Goal: Check status: Check status

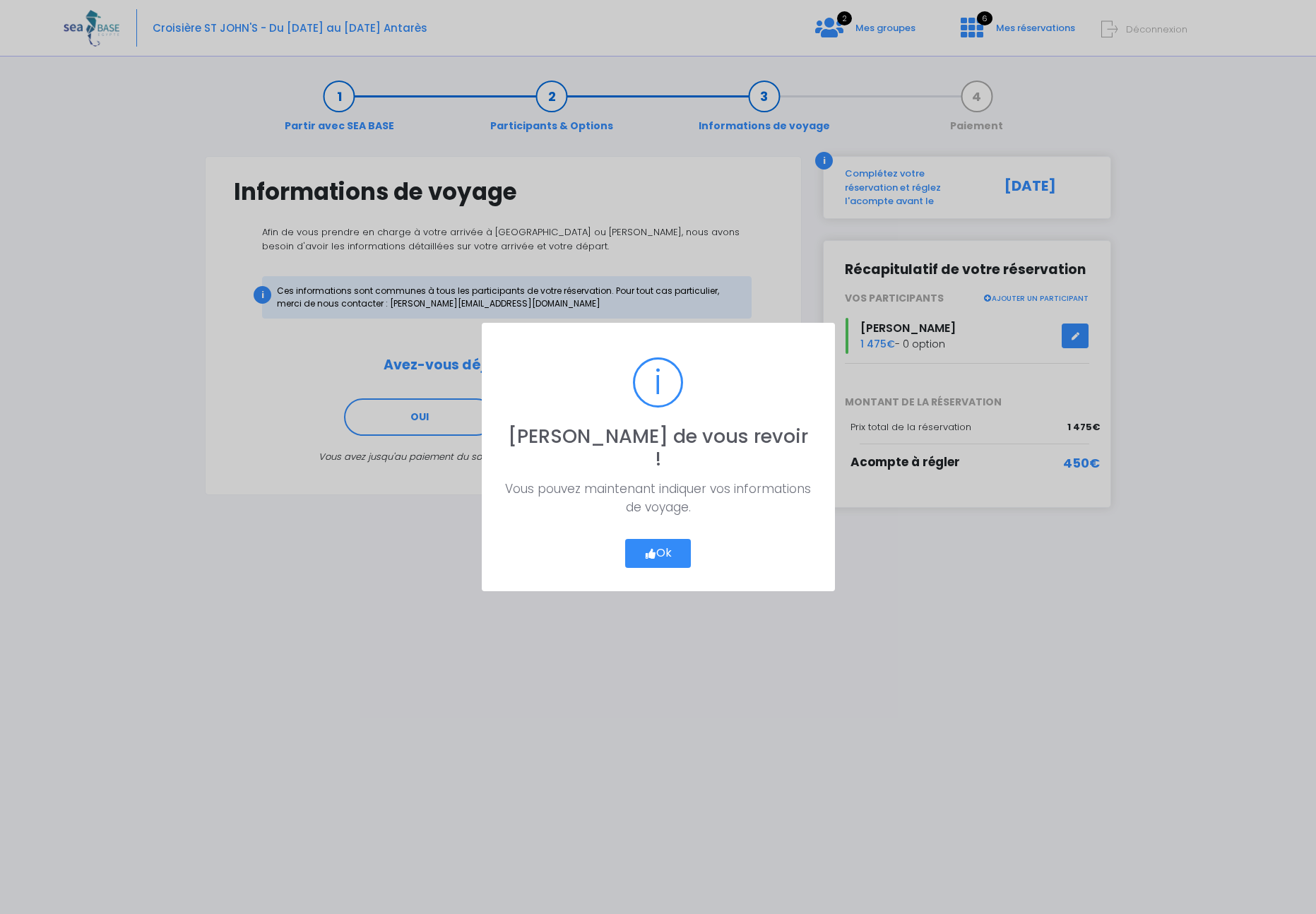
click at [662, 545] on button "Ok" at bounding box center [658, 554] width 66 height 29
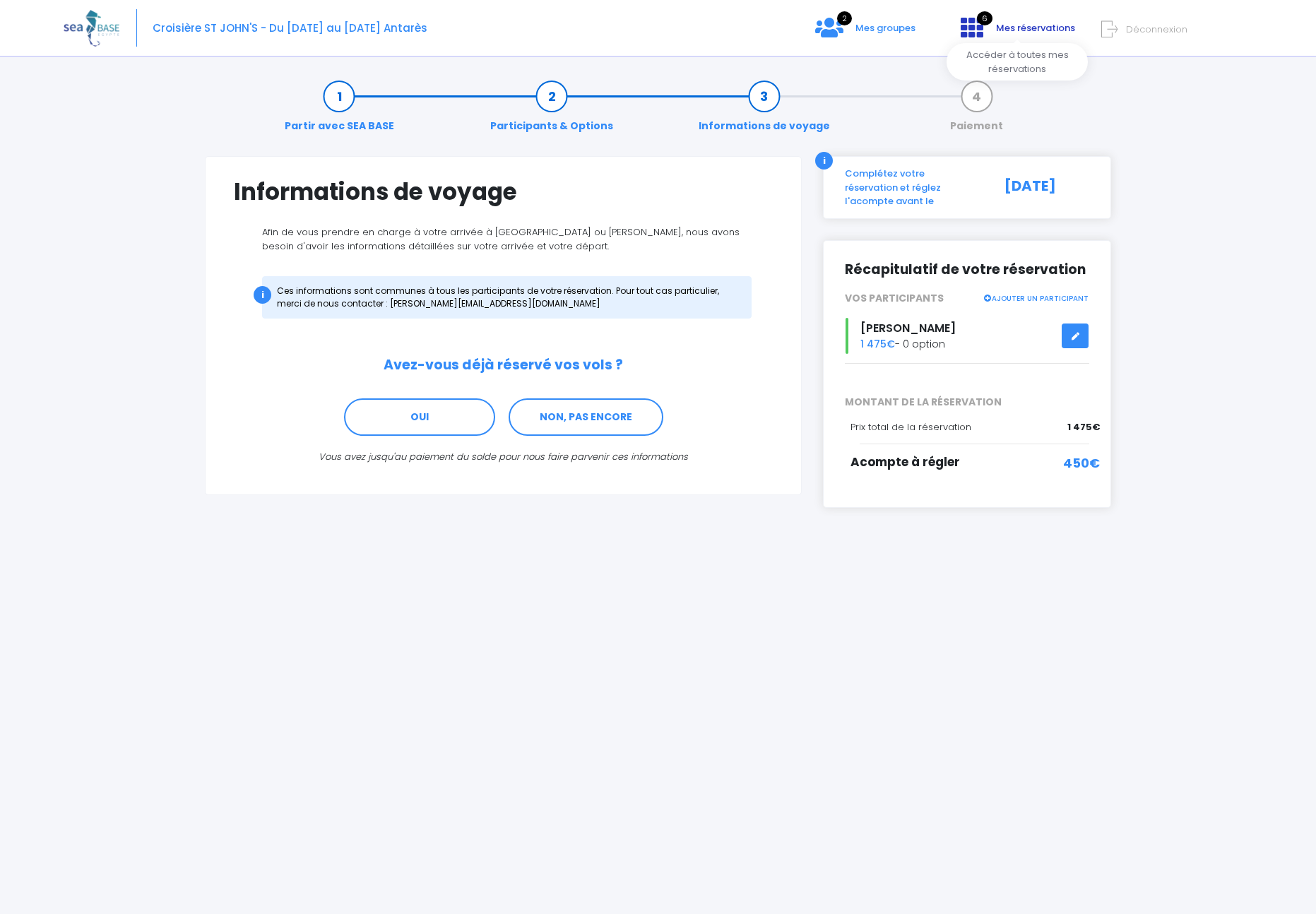
click at [977, 26] on icon at bounding box center [972, 28] width 23 height 23
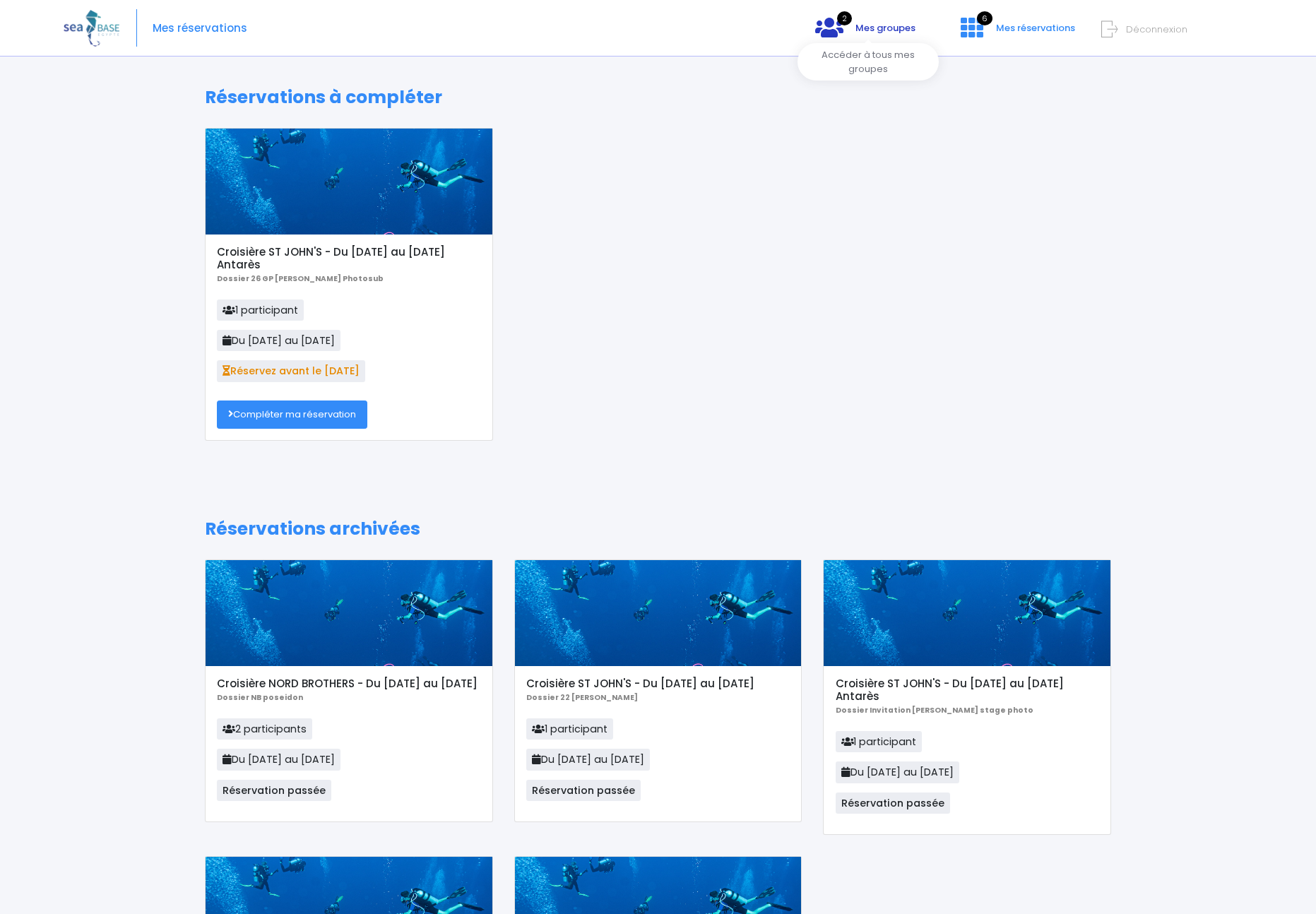
click at [874, 29] on span "Mes groupes" at bounding box center [885, 28] width 60 height 13
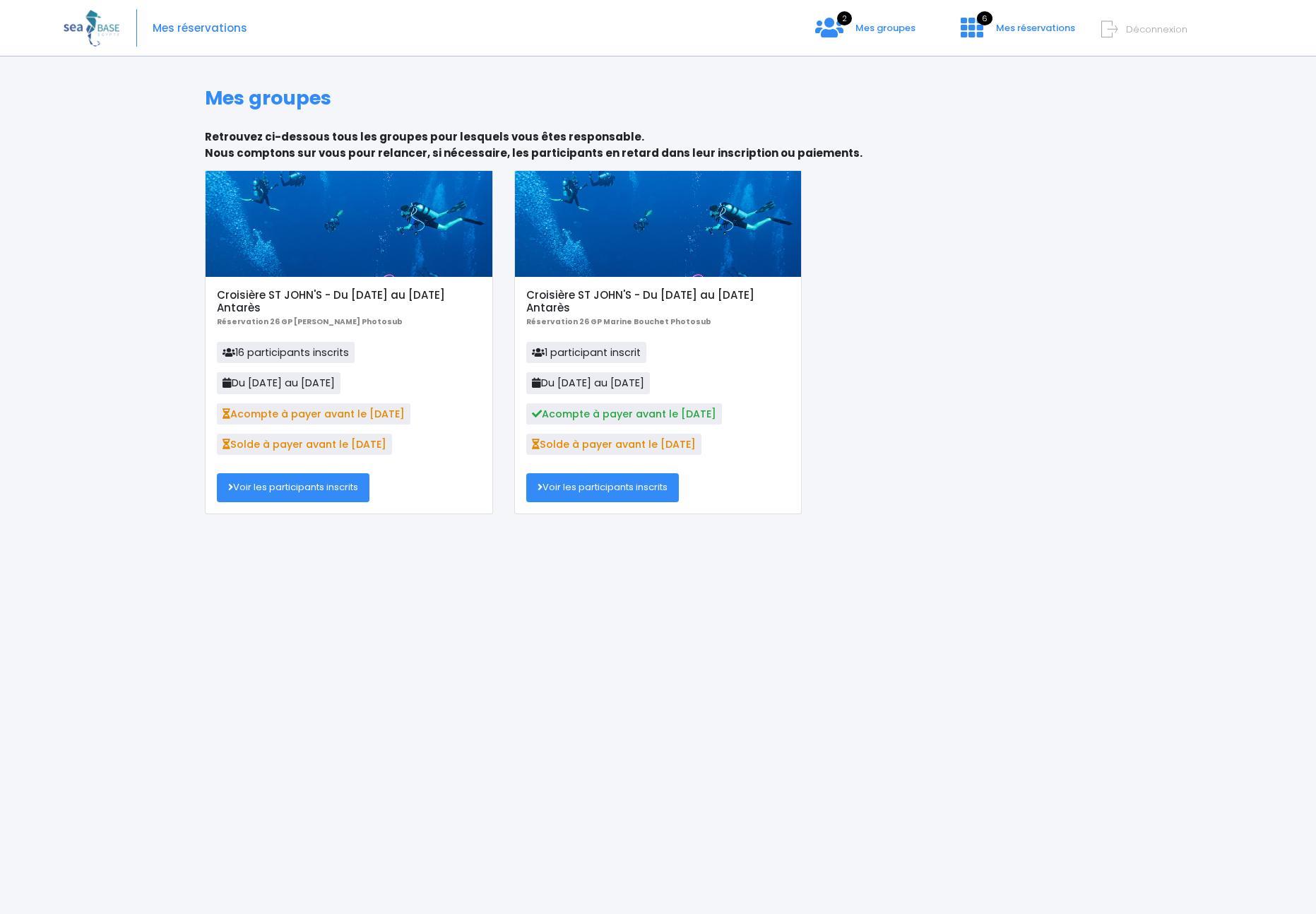
click at [591, 486] on link "Voir les participants inscrits" at bounding box center [602, 487] width 152 height 28
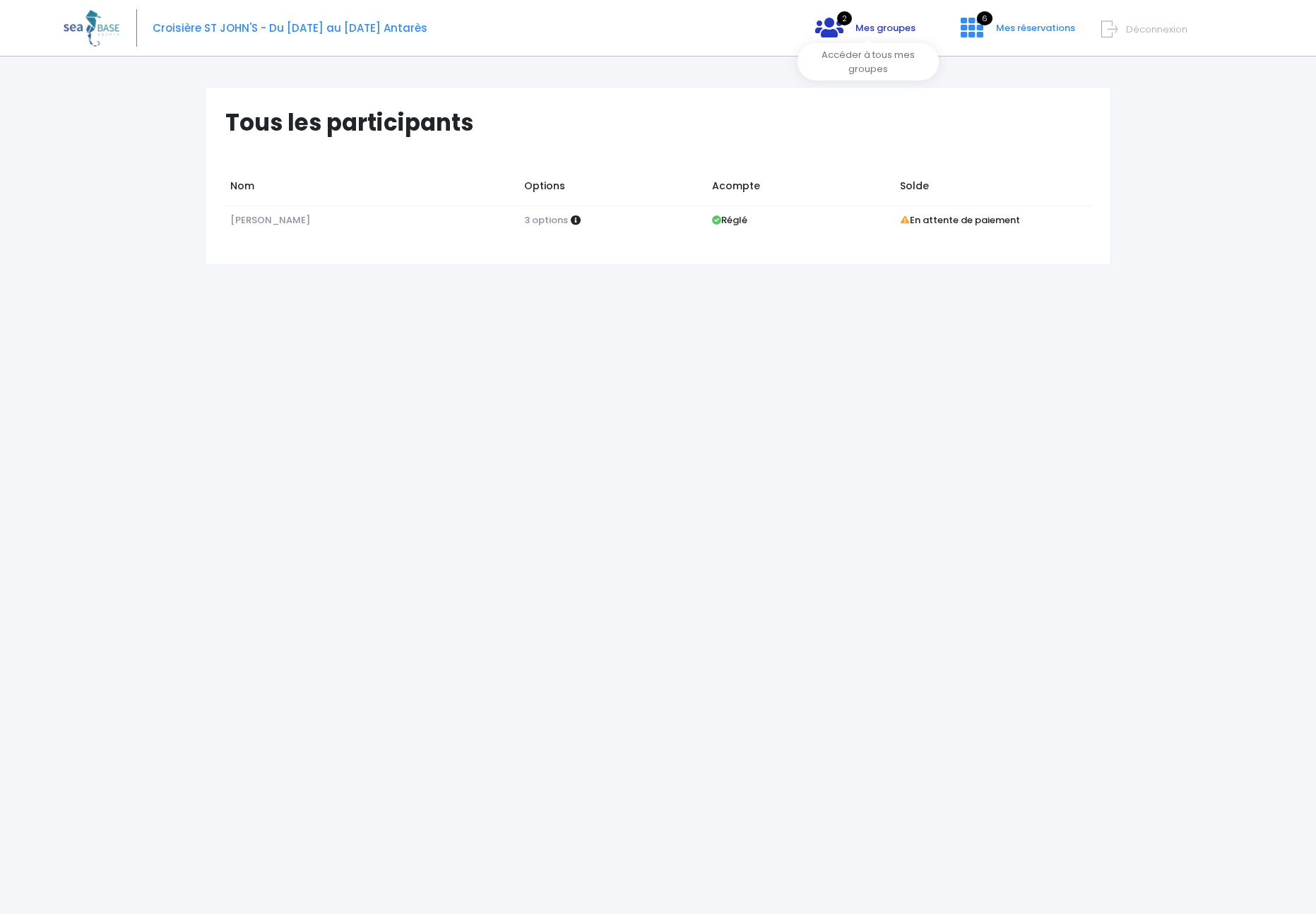
click at [842, 25] on icon at bounding box center [829, 28] width 28 height 23
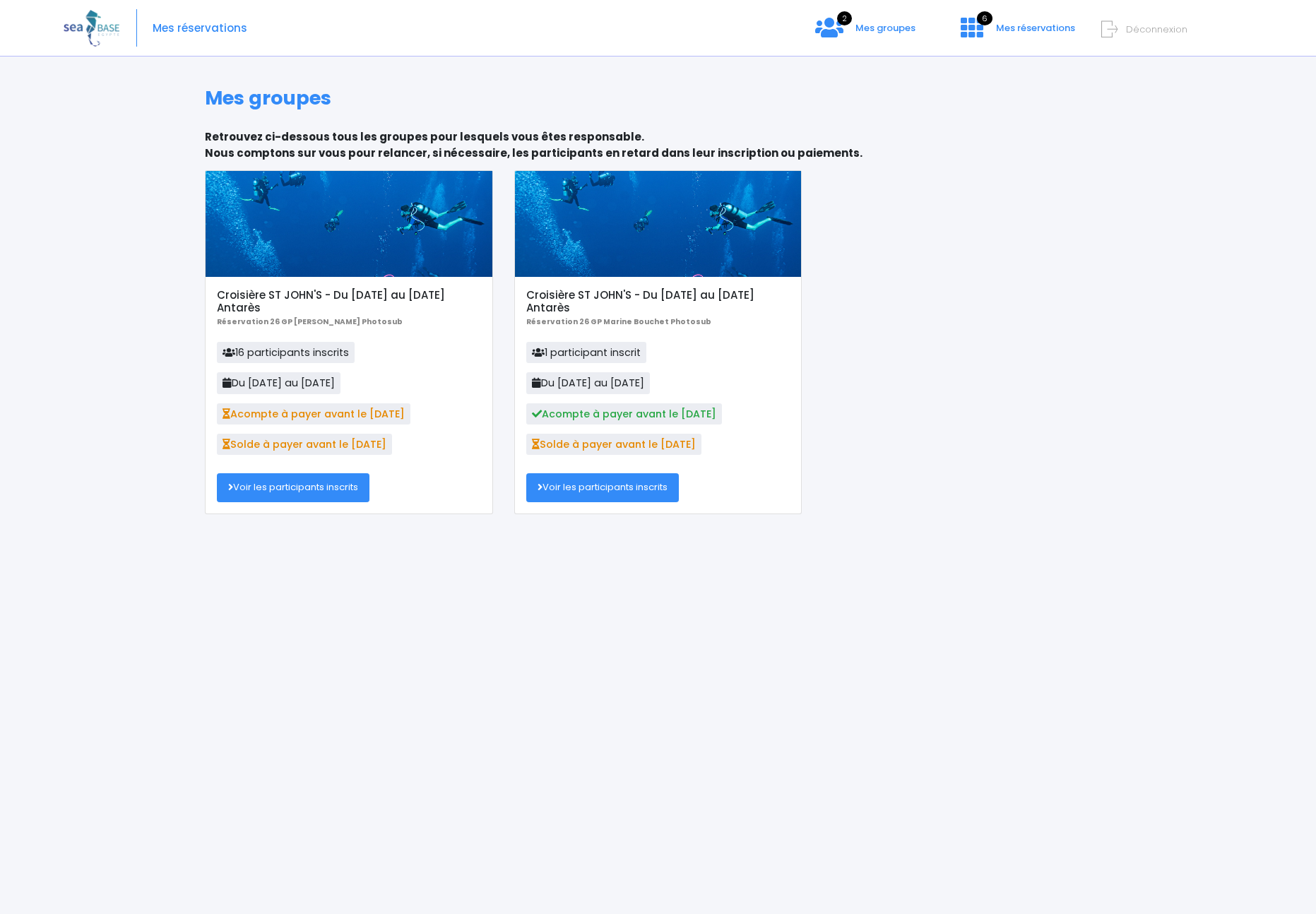
click at [286, 492] on link "Voir les participants inscrits" at bounding box center [293, 487] width 152 height 28
